Goal: Answer question/provide support

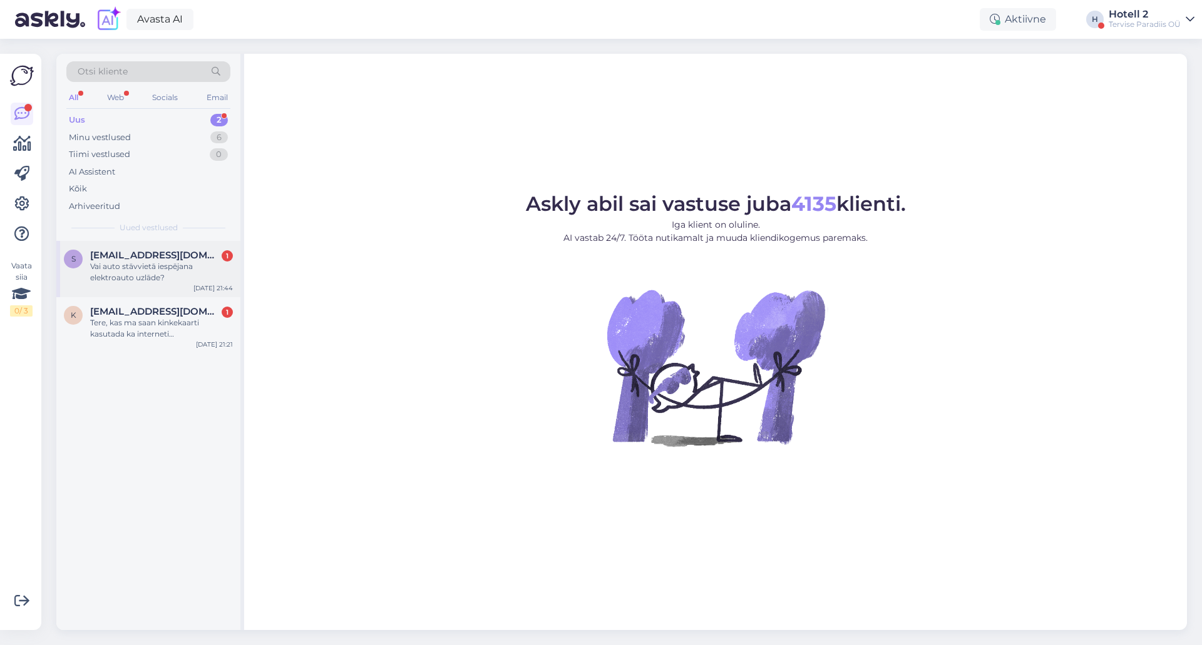
click at [156, 267] on div "Vai auto stāvvietā iespējana elektroauto uzlāde?" at bounding box center [161, 272] width 143 height 23
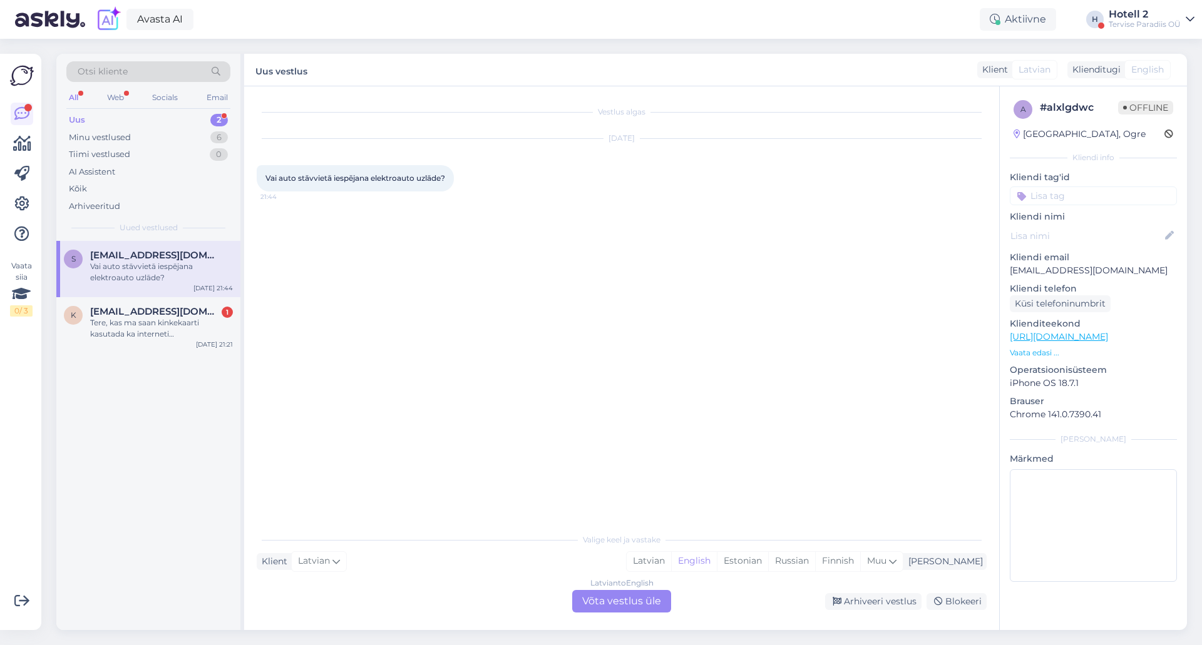
click at [591, 604] on div "Latvian to English Võta vestlus üle" at bounding box center [621, 601] width 99 height 23
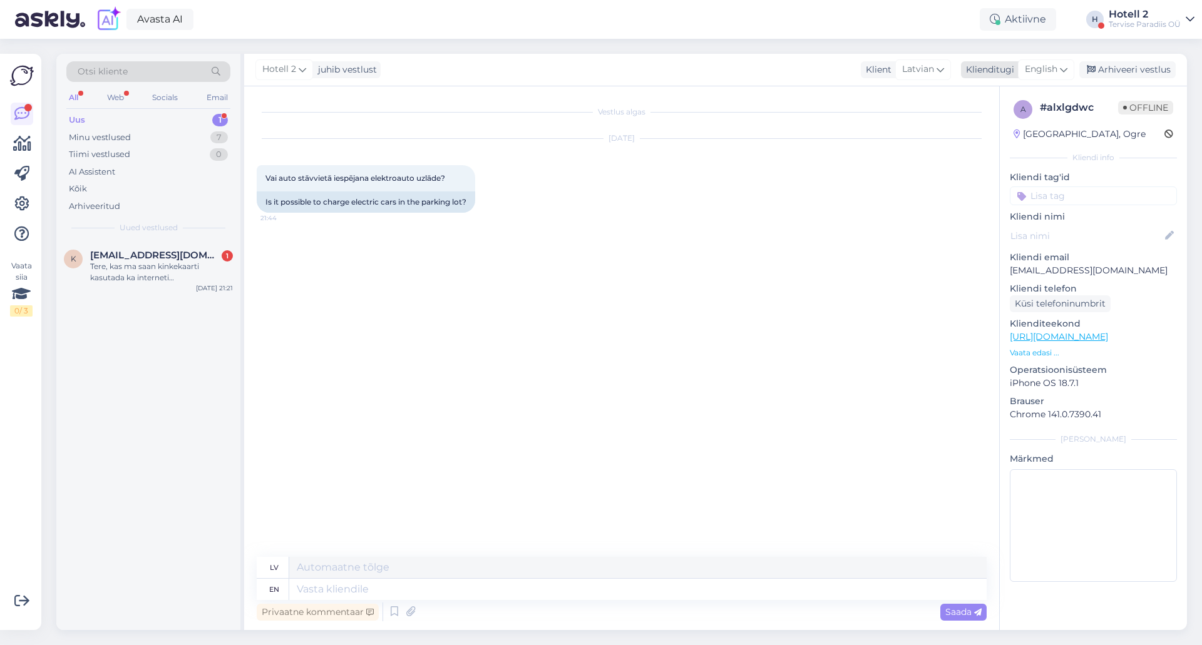
click at [1048, 62] on div "English" at bounding box center [1046, 69] width 56 height 20
type input "es"
click at [982, 145] on link "Estonian" at bounding box center [1018, 145] width 138 height 20
click at [361, 595] on textarea at bounding box center [637, 589] width 697 height 21
type textarea "Tere!"
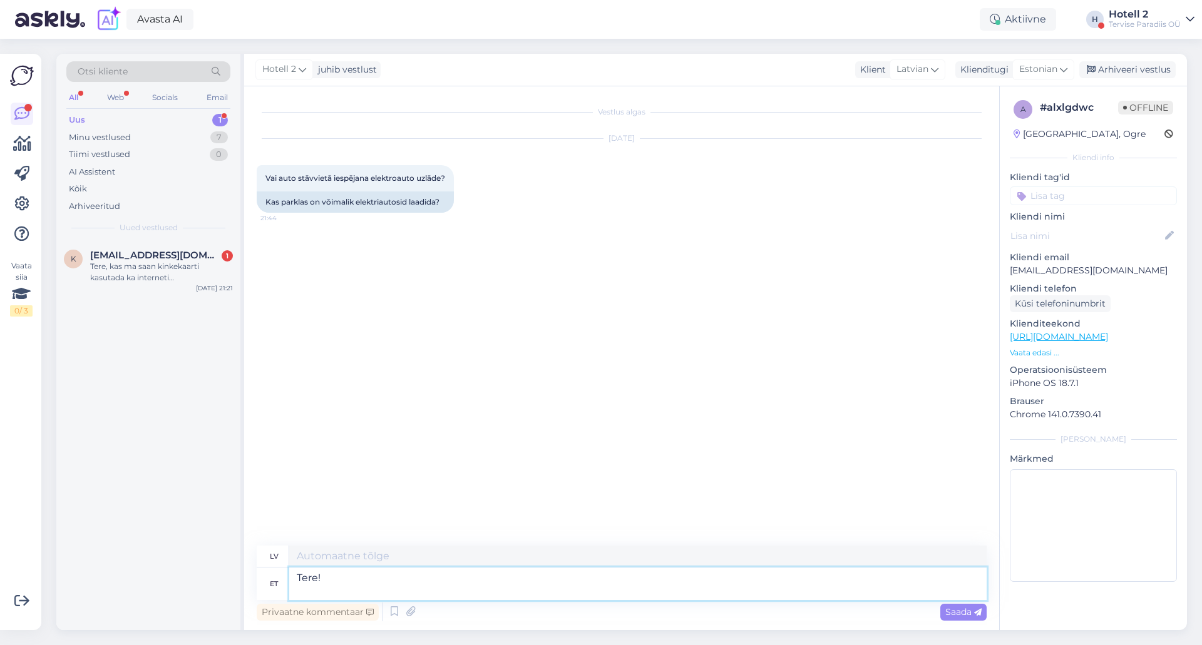
type textarea "Sveiki!"
type textarea "Tere! Tervise"
type textarea "Sveiki! Veselība"
type textarea "Tere! Tervise Paradiisi"
type textarea "Sveiki! Veselības paradīze"
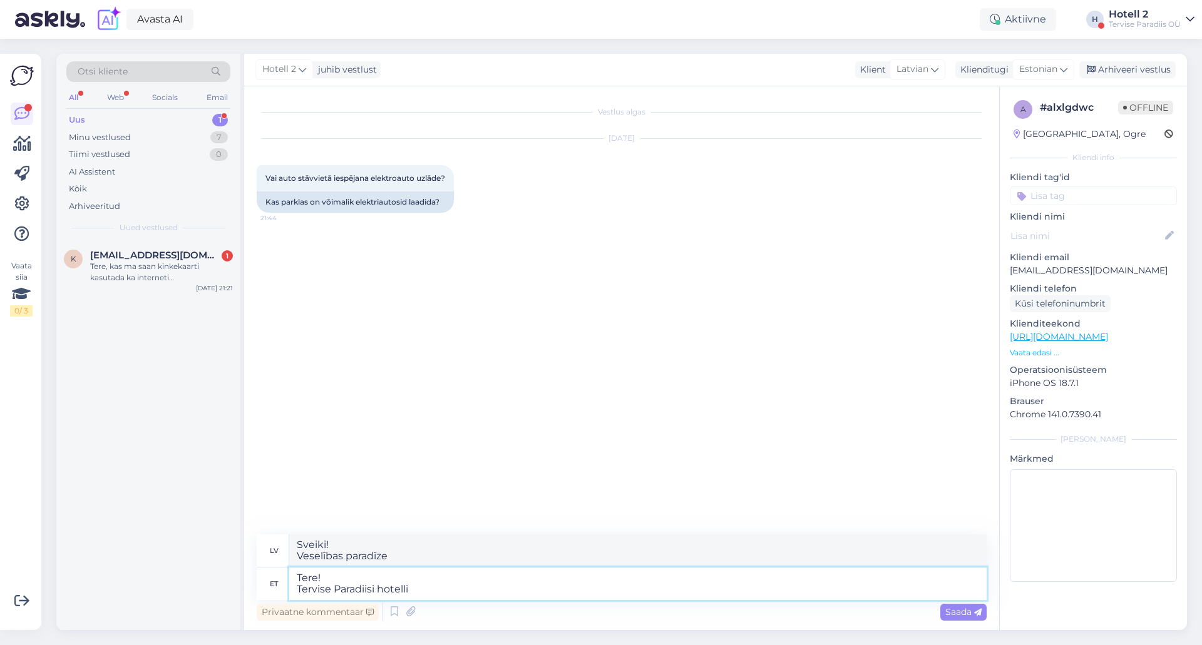
type textarea "Tere! Tervise Paradiisi hotelli"
type textarea "Sveiki! viesnīcas Veselības paradīzē"
type textarea "Tere! Tervise Paradiisi"
type textarea "Sveiki! Veselības paradīze"
type textarea "Tere! Tervise Paradiisi parklas"
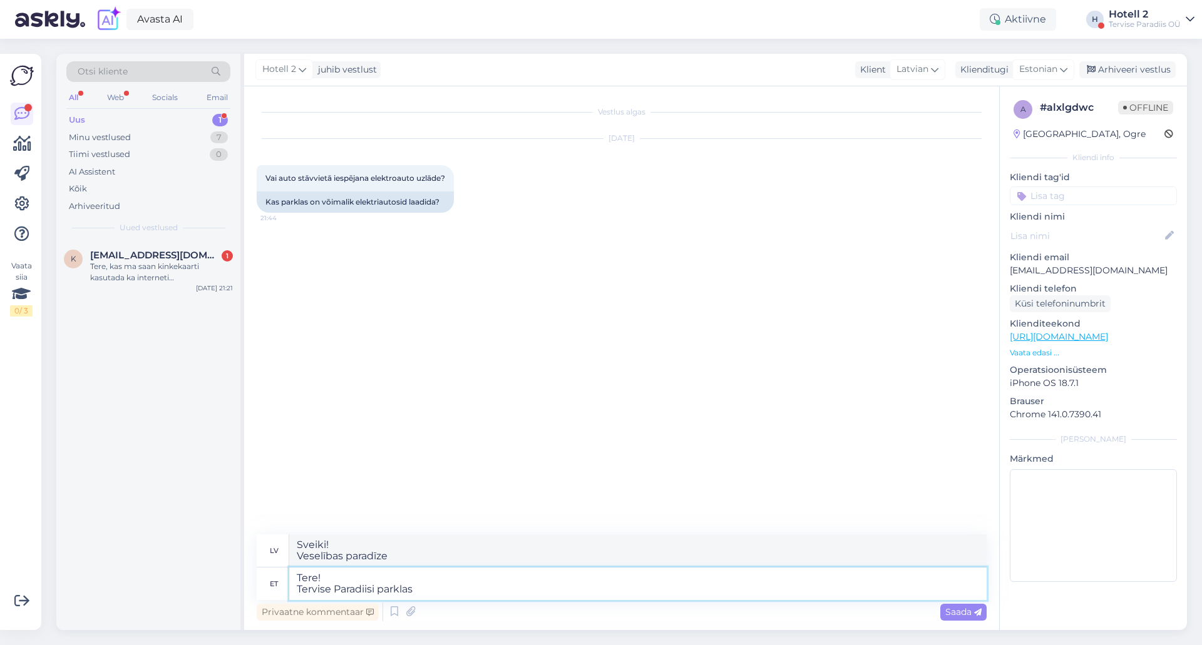
type textarea "Sveiki! Tervise Paradiisi stāvlaukumā"
type textarea "Tere! Tervise Paradiisi parklas on võimalik"
type textarea "Sveiki! Tas ir iespējams Tervise Paradiisi autostāvvietā"
type textarea "Tere! Tervise Paradiisi parklas on võimalik elektri"
type textarea "Sveiki! Tervise Paradiisi autostāvvietā pieejami elektromobiļi."
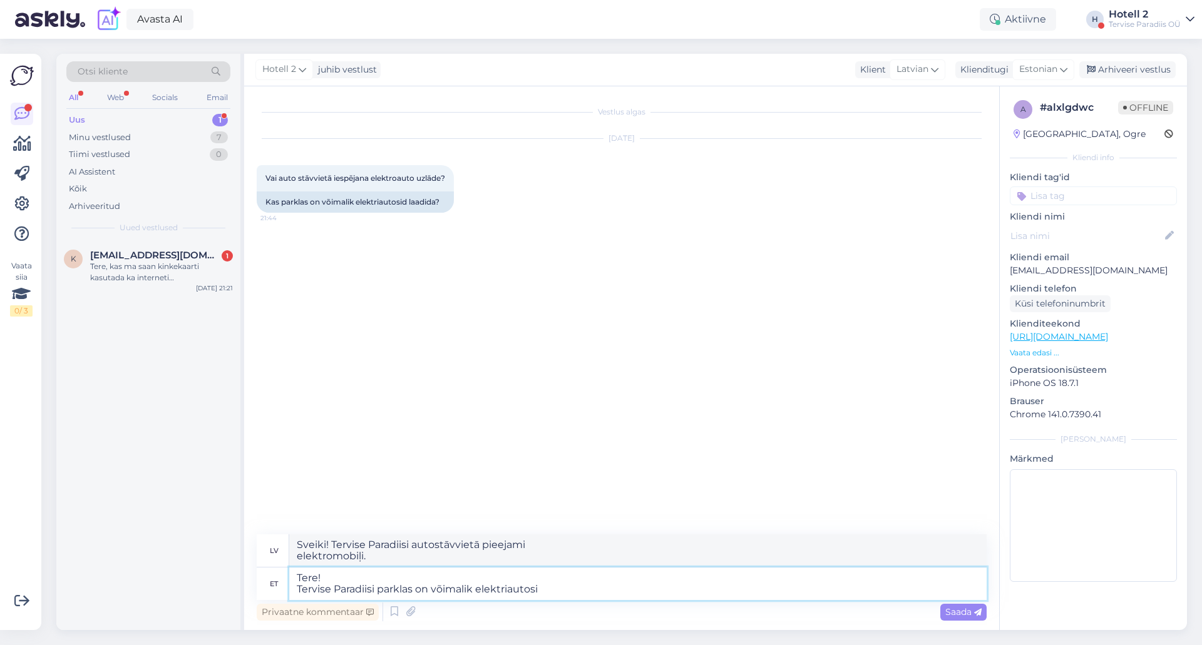
type textarea "Tere! Tervise Paradiisi parklas on võimalik elektriautosi l"
type textarea "Sveiki! Tervise Paradiisi autostāvvietā ir pieejamas elektromobiļi."
type textarea "Tere! Tervise Paradiisi parklas on võimalik elektriautosi laadida."
type textarea "Sveiki! Tervise Paradiisi autostāvvietā ir iespējams uzlādēt elektroautomobiļus."
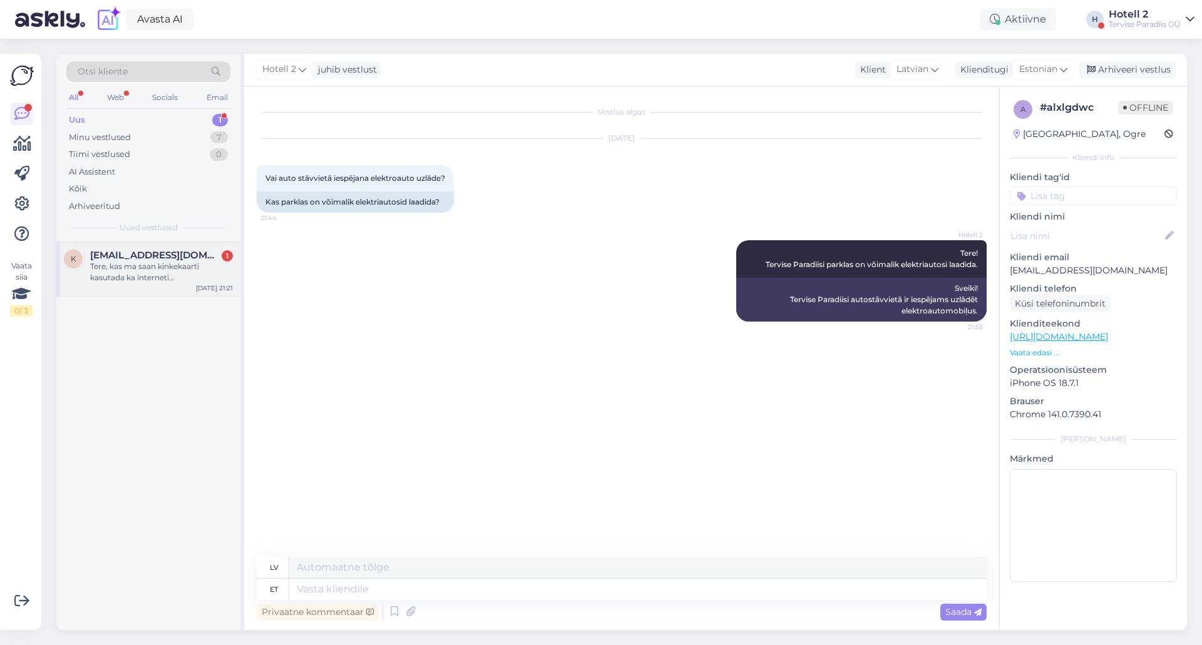
click at [155, 280] on div "Tere, kas ma saan kinkekaarti kasutada ka interneti [PERSON_NAME] broneerimisek…" at bounding box center [161, 272] width 143 height 23
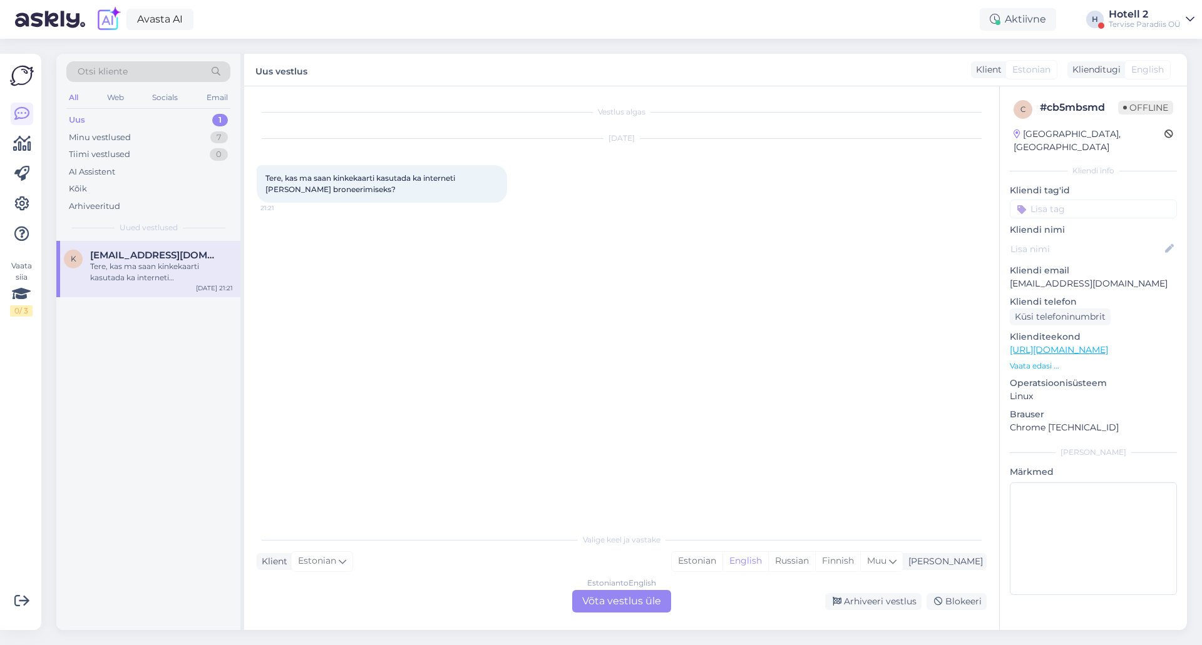
click at [589, 593] on div "Estonian to English Võta vestlus üle" at bounding box center [621, 601] width 99 height 23
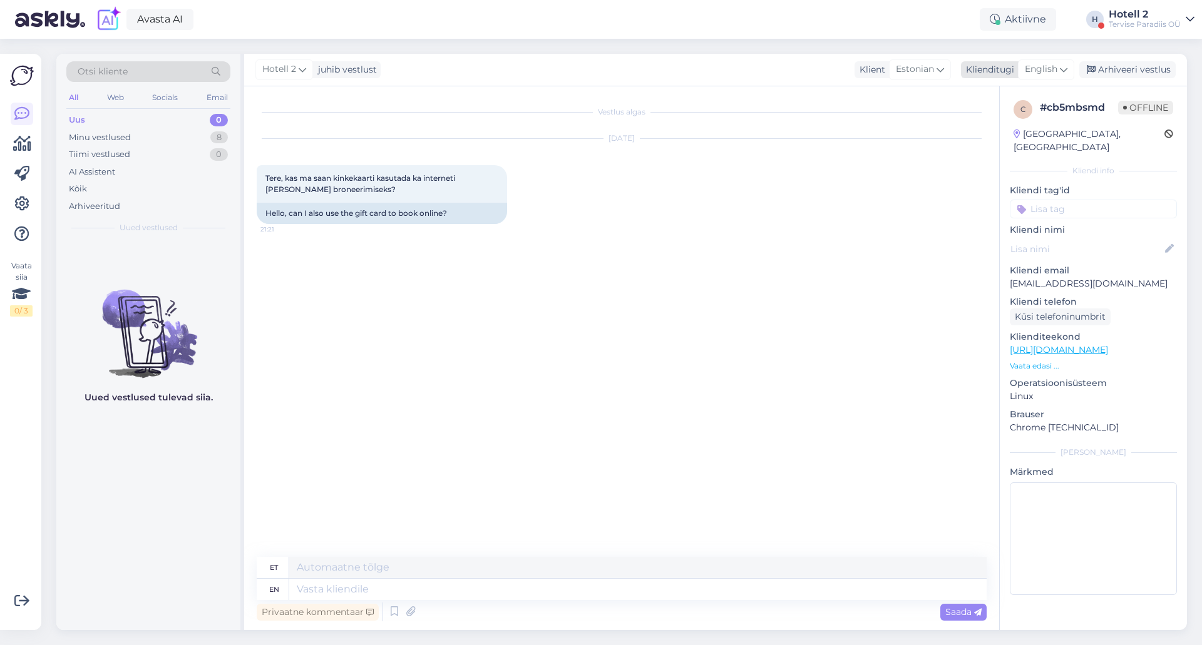
click at [1045, 66] on span "English" at bounding box center [1041, 70] width 33 height 14
drag, startPoint x: 1000, startPoint y: 141, endPoint x: 957, endPoint y: 155, distance: 44.6
click at [1000, 141] on link "Estonian" at bounding box center [1018, 145] width 138 height 20
click at [372, 582] on textarea at bounding box center [622, 587] width 730 height 26
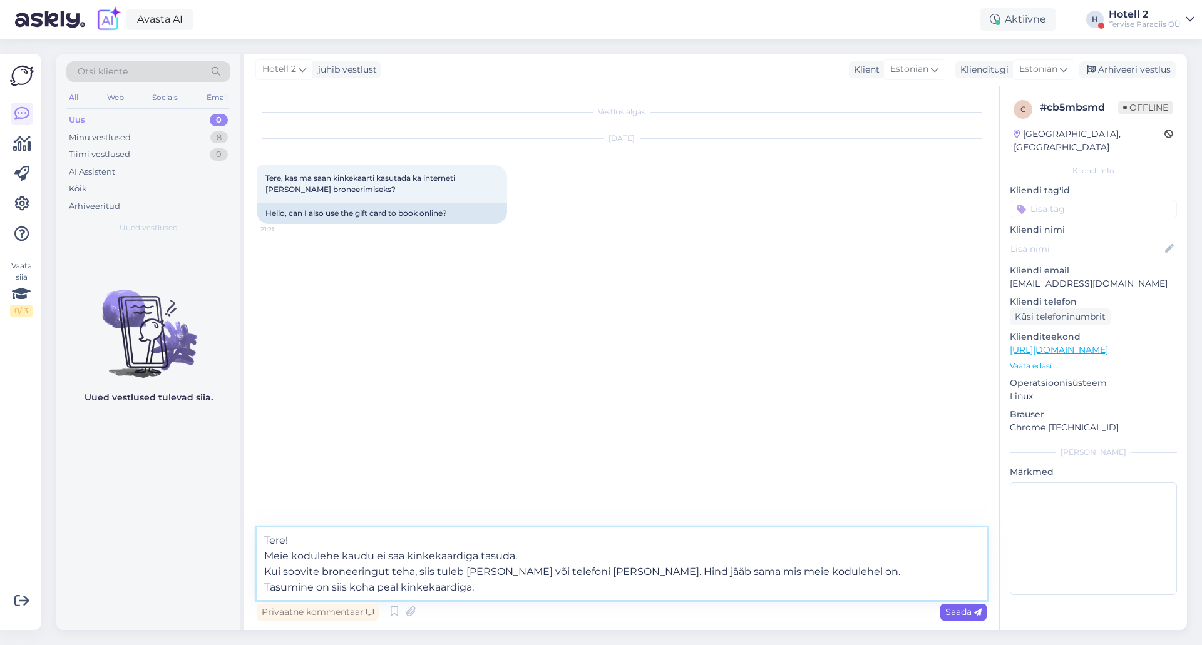
type textarea "Tere! Meie kodulehe kaudu ei saa kinkekaardiga tasuda. Kui soovite broneeringut…"
click at [955, 611] on span "Saada" at bounding box center [963, 612] width 36 height 11
